Goal: Find specific page/section: Find specific page/section

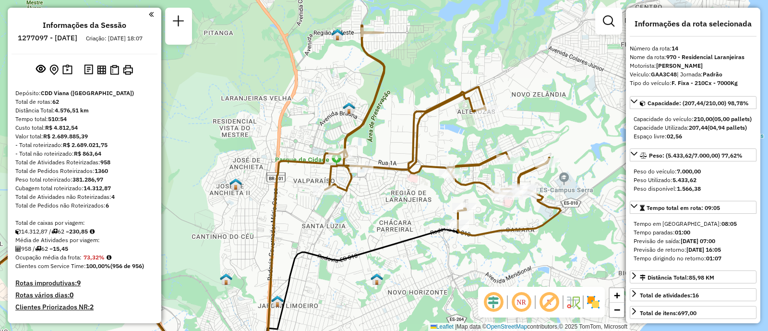
select select "**********"
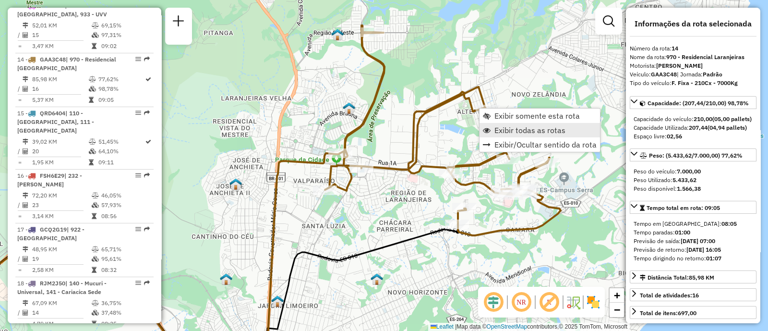
click at [560, 132] on span "Exibir todas as rotas" at bounding box center [530, 130] width 71 height 8
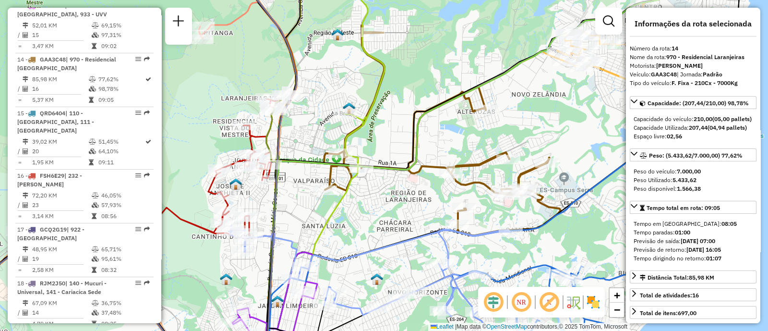
click at [560, 132] on span "Exibir todas as rotas" at bounding box center [530, 130] width 71 height 8
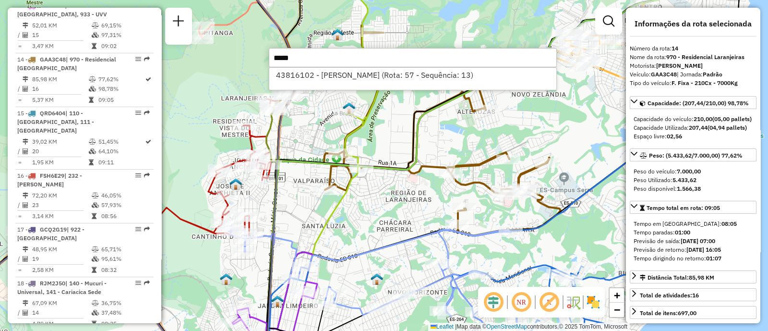
type input "*****"
click at [524, 80] on li "43816102 - [PERSON_NAME] (Rota: 57 - Sequência: 13)" at bounding box center [412, 75] width 287 height 14
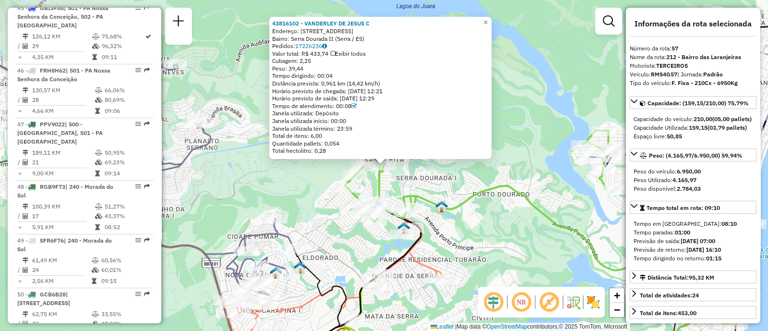
scroll to position [3555, 0]
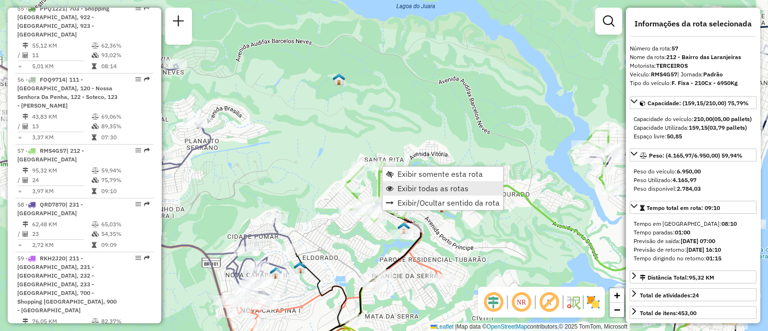
click at [411, 184] on span "Exibir todas as rotas" at bounding box center [433, 188] width 71 height 8
click at [407, 170] on span "Exibir somente esta rota" at bounding box center [435, 173] width 85 height 8
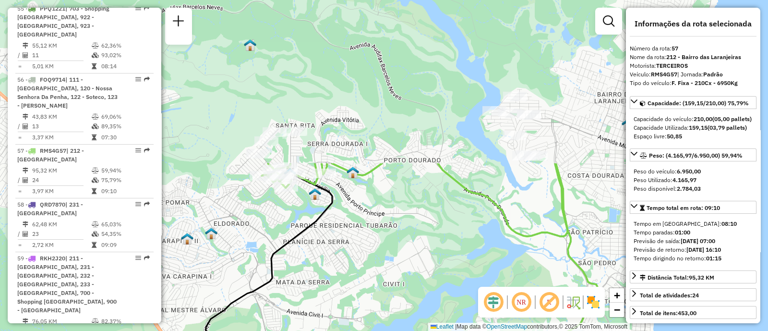
drag, startPoint x: 448, startPoint y: 26, endPoint x: 432, endPoint y: 223, distance: 197.1
click at [432, 223] on div "Janela de atendimento Grade de atendimento Capacidade Transportadoras Veículos …" at bounding box center [384, 165] width 768 height 331
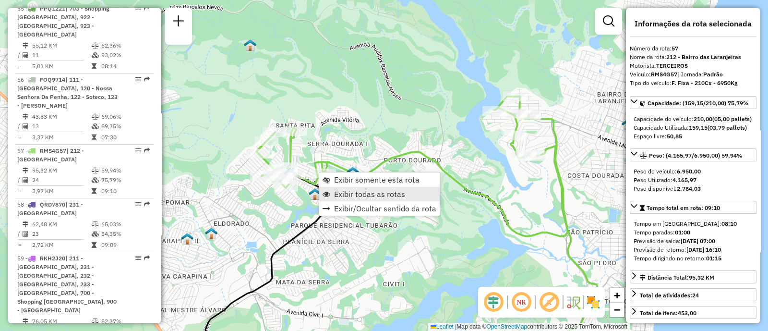
click at [375, 195] on span "Exibir todas as rotas" at bounding box center [369, 194] width 71 height 8
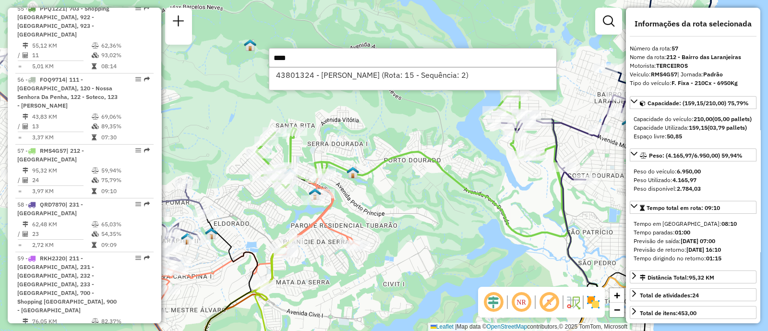
type input "****"
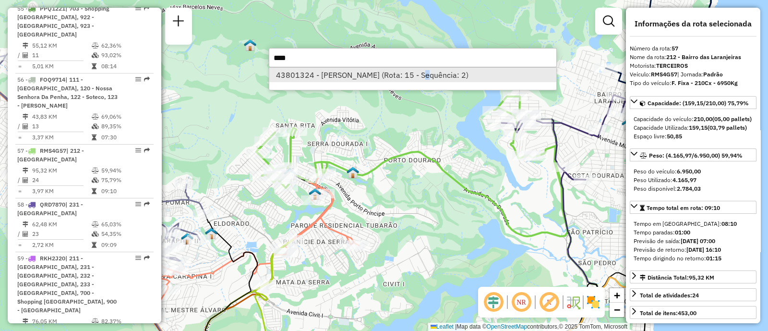
click at [429, 81] on div "43801324 - [PERSON_NAME] (Rota: 15 - Sequência: 2)" at bounding box center [413, 78] width 288 height 23
click at [428, 75] on li "43801324 - [PERSON_NAME] (Rota: 15 - Sequência: 2)" at bounding box center [412, 75] width 287 height 14
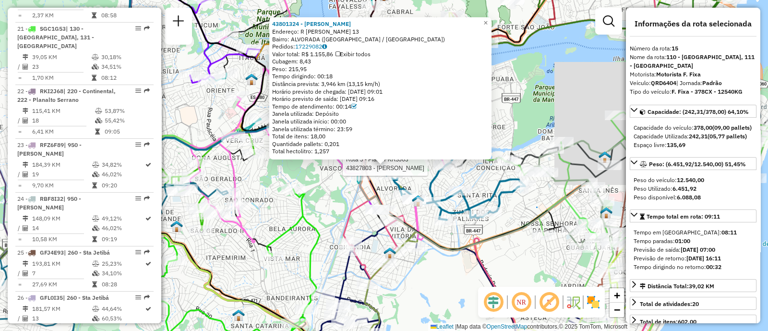
scroll to position [1145, 0]
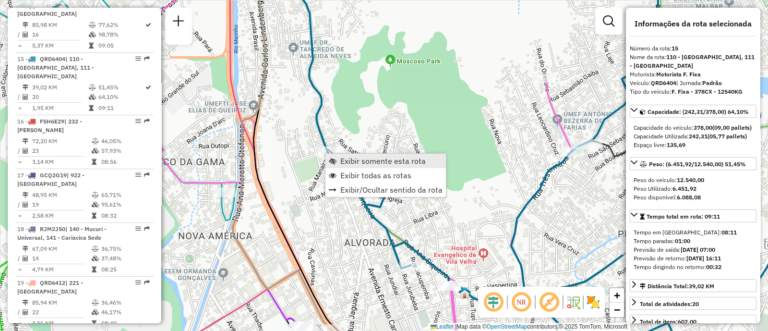
click at [348, 160] on span "Exibir somente esta rota" at bounding box center [383, 161] width 85 height 8
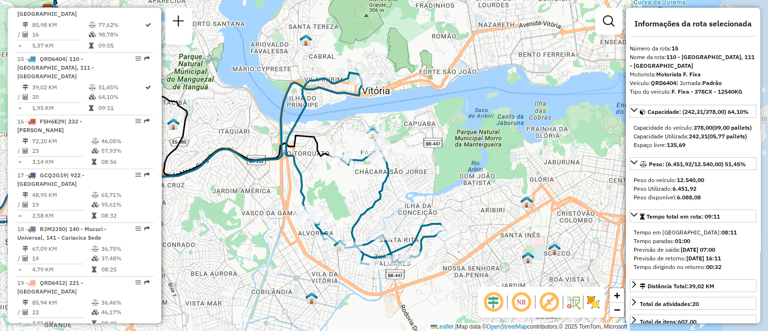
drag, startPoint x: 459, startPoint y: 169, endPoint x: 292, endPoint y: 135, distance: 170.5
click at [292, 135] on icon at bounding box center [366, 169] width 161 height 192
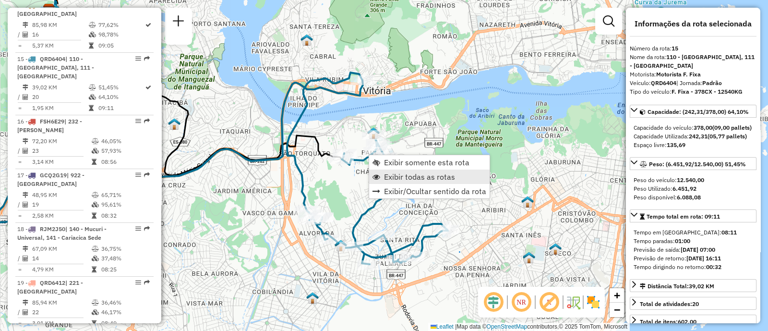
click at [415, 176] on span "Exibir todas as rotas" at bounding box center [419, 177] width 71 height 8
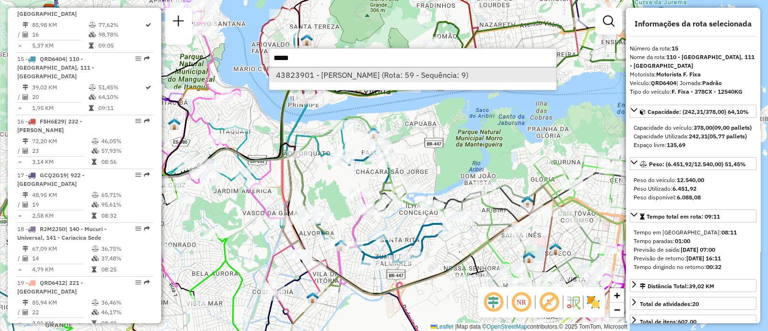
type input "*****"
click at [437, 79] on li "43823901 - [PERSON_NAME] (Rota: 59 - Sequência: 9)" at bounding box center [412, 75] width 287 height 14
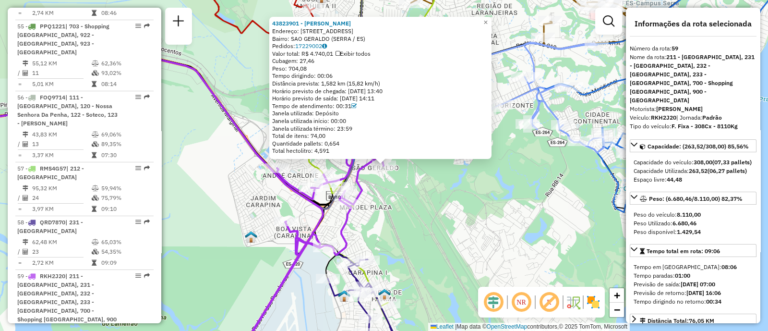
scroll to position [3662, 0]
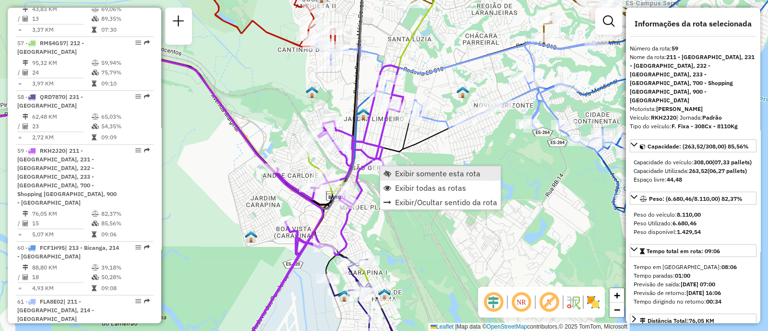
click at [394, 174] on link "Exibir somente esta rota" at bounding box center [440, 173] width 121 height 14
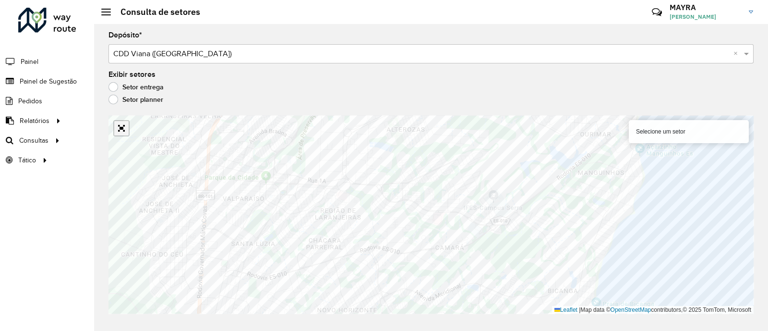
click at [127, 131] on link "Abrir mapa em tela cheia" at bounding box center [121, 128] width 14 height 14
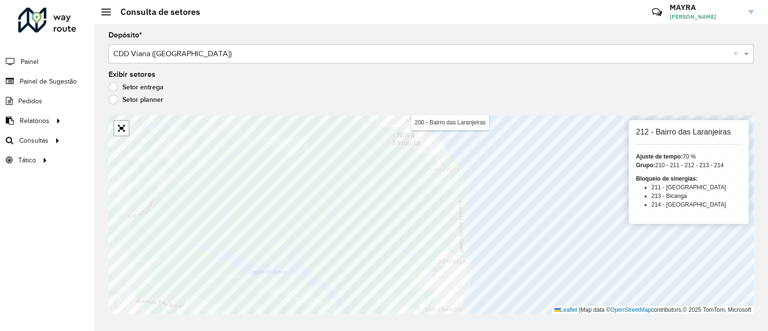
click at [495, 88] on formly-group "Depósito * Selecione um depósito × CDD Viana (Vitória) × Exibir setores Setor e…" at bounding box center [432, 173] width 646 height 282
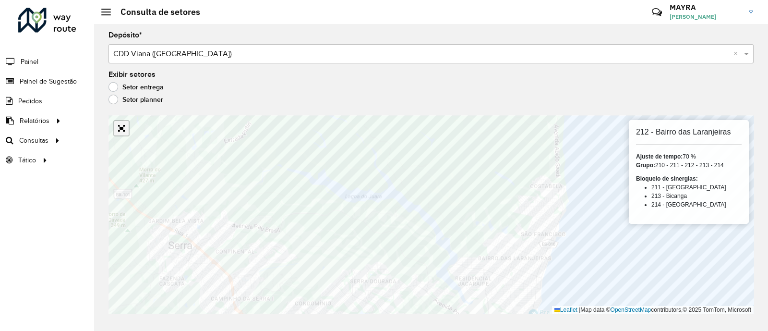
click at [121, 127] on link "Abrir mapa em tela cheia" at bounding box center [121, 128] width 14 height 14
click at [122, 124] on link "Abrir mapa em tela cheia" at bounding box center [121, 128] width 14 height 14
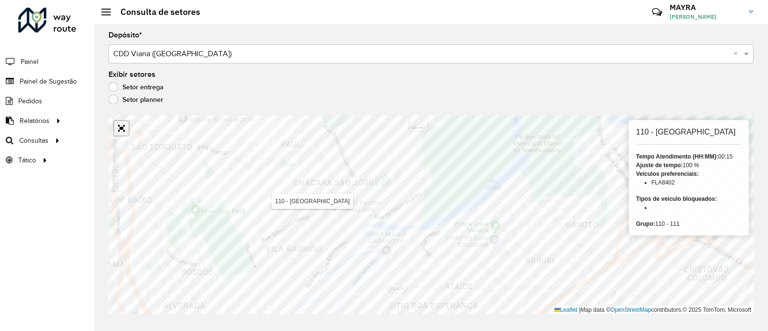
click at [119, 127] on link "Abrir mapa em tela cheia" at bounding box center [121, 128] width 14 height 14
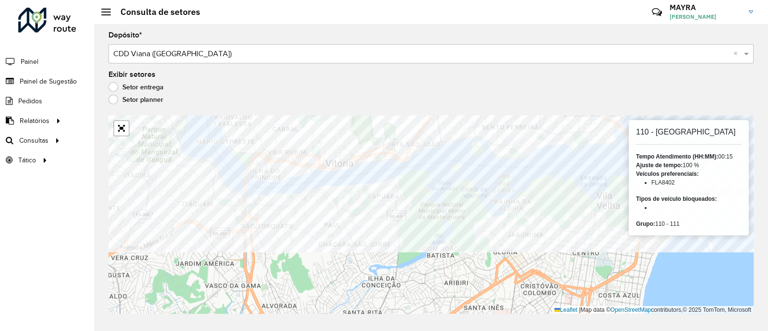
click at [362, 78] on formly-group "Depósito * Selecione um depósito × CDD Viana (Vitória) × Exibir setores Setor e…" at bounding box center [432, 173] width 646 height 282
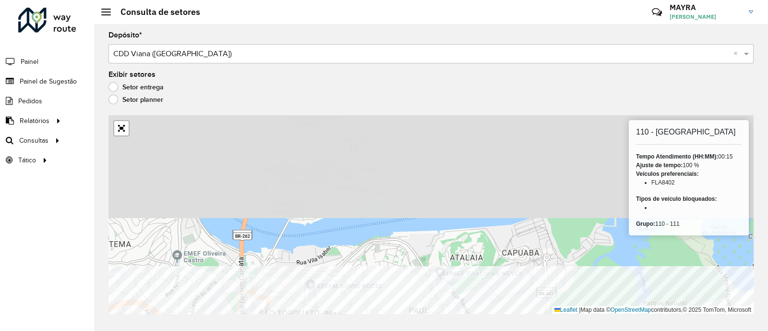
click at [352, 330] on html "Aguarde... Pop-up bloqueado! Seu navegador bloqueou automáticamente a abertura …" at bounding box center [384, 165] width 768 height 331
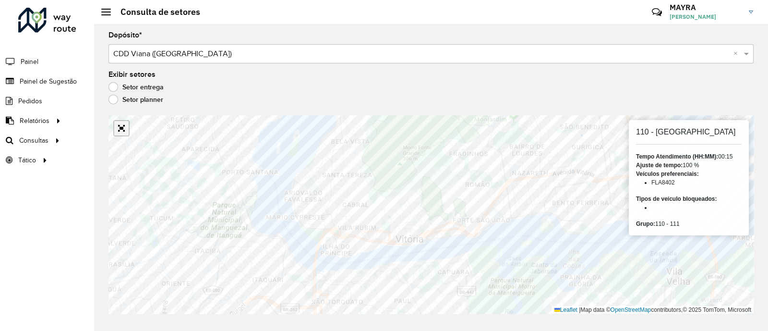
click at [123, 126] on link "Abrir mapa em tela cheia" at bounding box center [121, 128] width 14 height 14
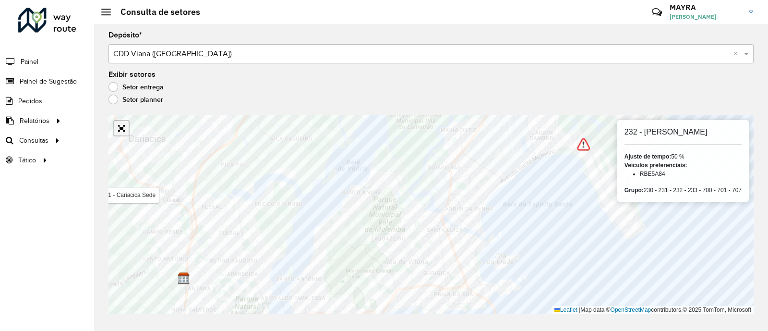
click at [124, 130] on link "Abrir mapa em tela cheia" at bounding box center [121, 128] width 14 height 14
